Goal: Task Accomplishment & Management: Use online tool/utility

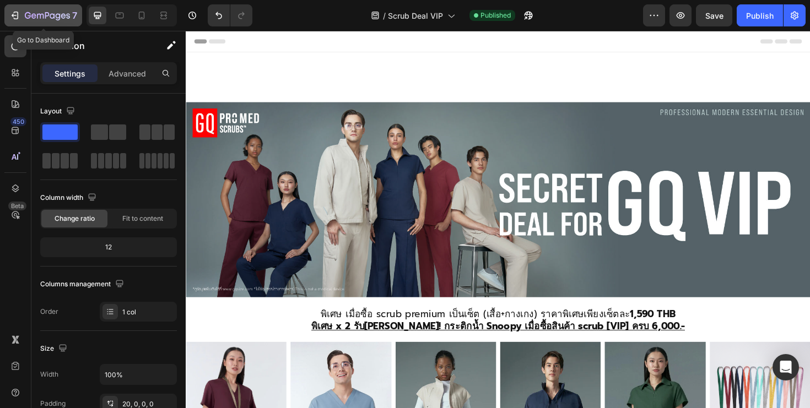
click at [21, 20] on div "7" at bounding box center [43, 15] width 68 height 13
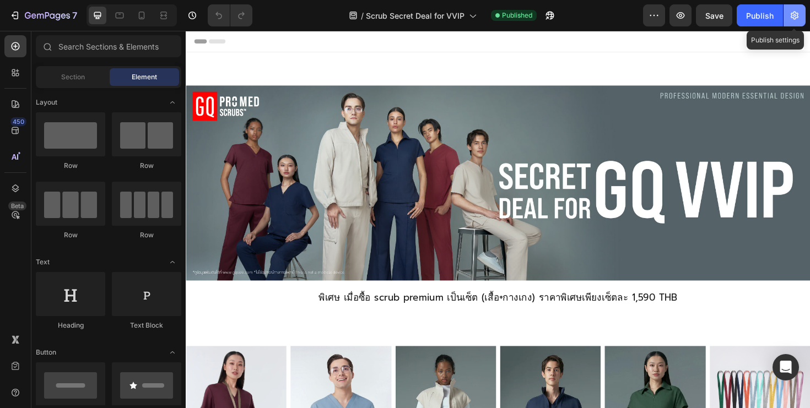
click at [799, 12] on icon "button" at bounding box center [794, 15] width 11 height 11
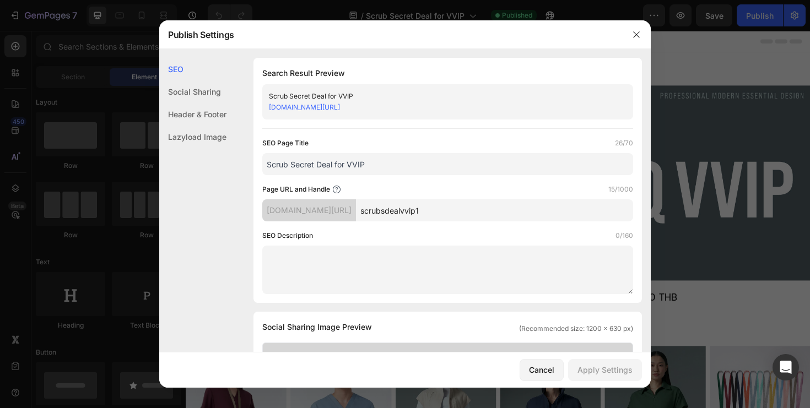
click at [524, 210] on input "scrubsdealvvip1" at bounding box center [494, 210] width 277 height 22
click at [636, 35] on icon "button" at bounding box center [636, 34] width 9 height 9
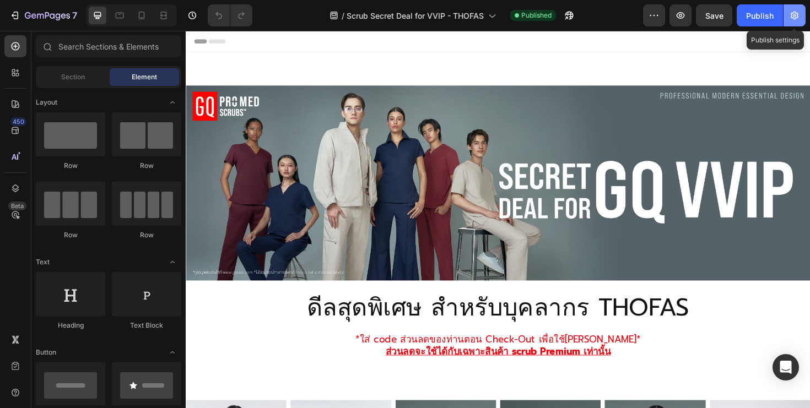
click at [793, 14] on icon "button" at bounding box center [794, 16] width 8 height 8
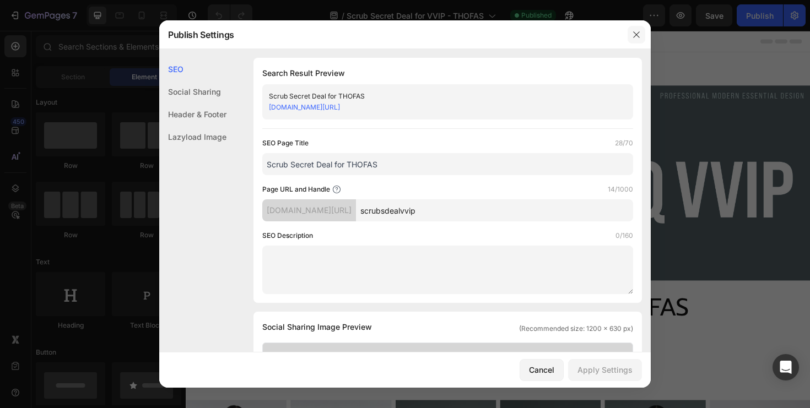
click at [636, 35] on icon "button" at bounding box center [636, 34] width 6 height 6
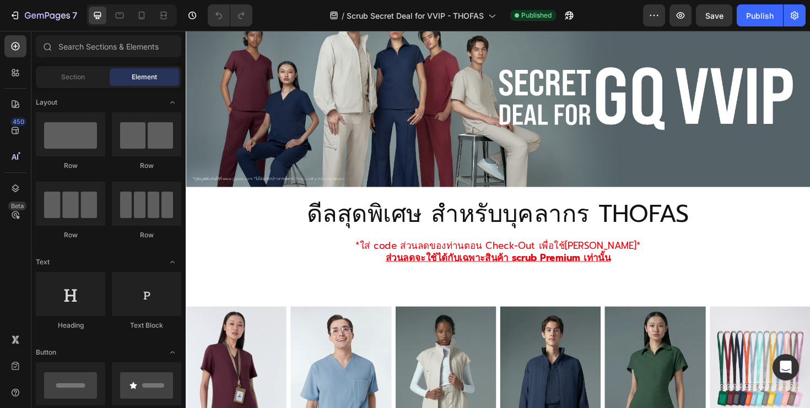
scroll to position [99, 0]
